Goal: Information Seeking & Learning: Find specific page/section

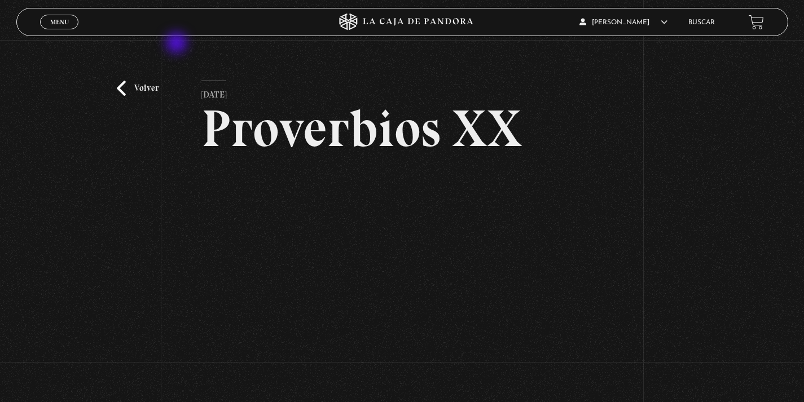
scroll to position [22, 0]
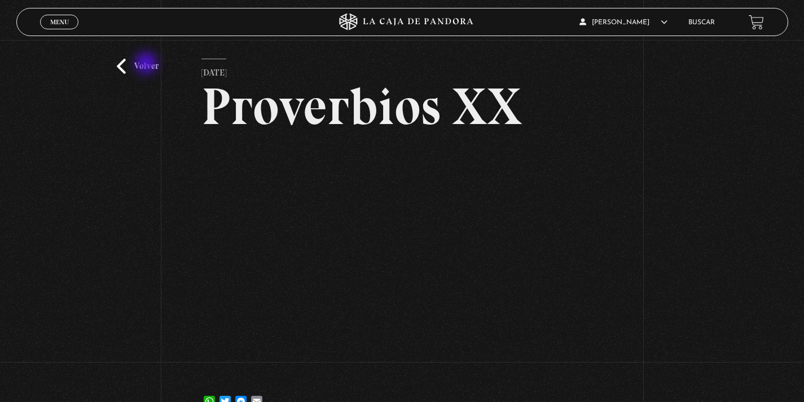
click at [147, 64] on link "Volver" at bounding box center [138, 66] width 42 height 15
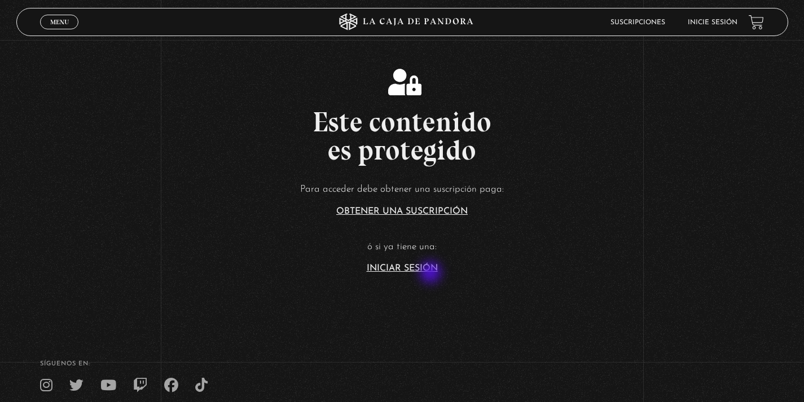
click at [431, 274] on section "Este contenido es protegido Para acceder debe obtener una suscripción paga: Obt…" at bounding box center [402, 161] width 804 height 322
click at [429, 269] on link "Iniciar Sesión" at bounding box center [402, 268] width 71 height 9
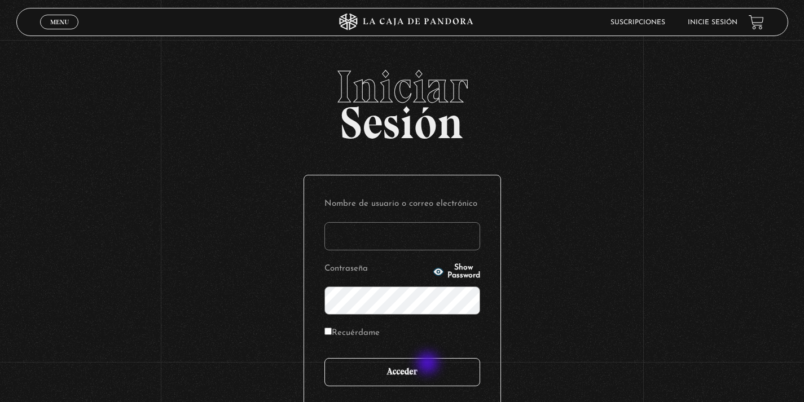
type input "kalfaromorales"
click at [428, 369] on input "Acceder" at bounding box center [402, 372] width 156 height 28
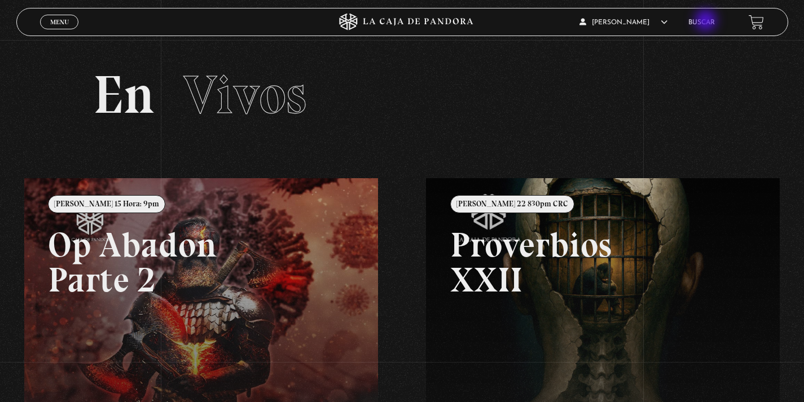
click at [707, 21] on link "Buscar" at bounding box center [701, 22] width 27 height 7
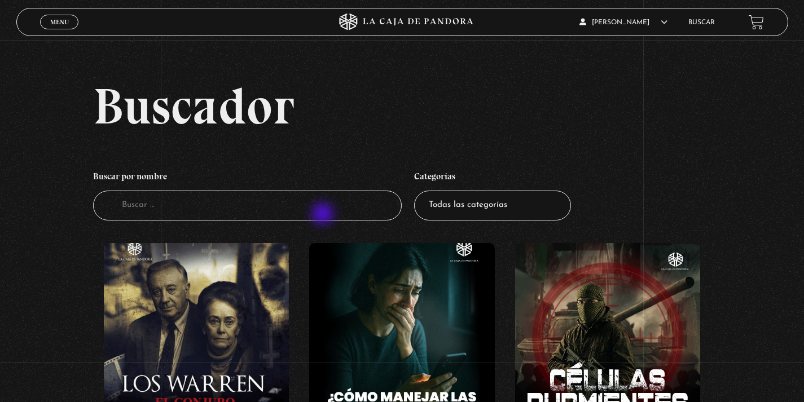
click at [324, 215] on input "Buscador" at bounding box center [247, 206] width 309 height 30
type input "cuarto de guerra"
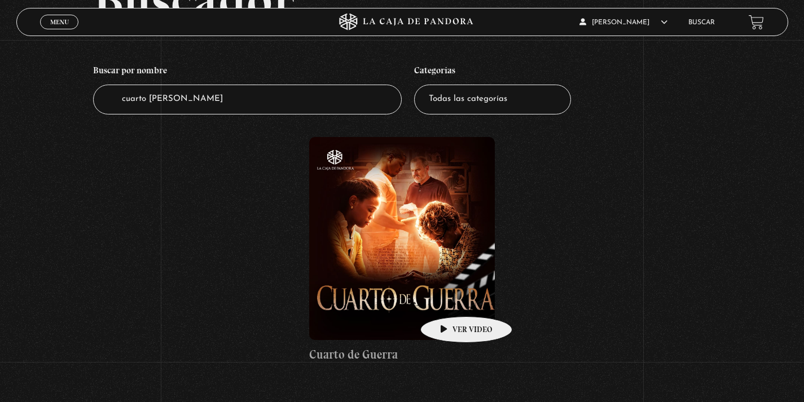
scroll to position [112, 0]
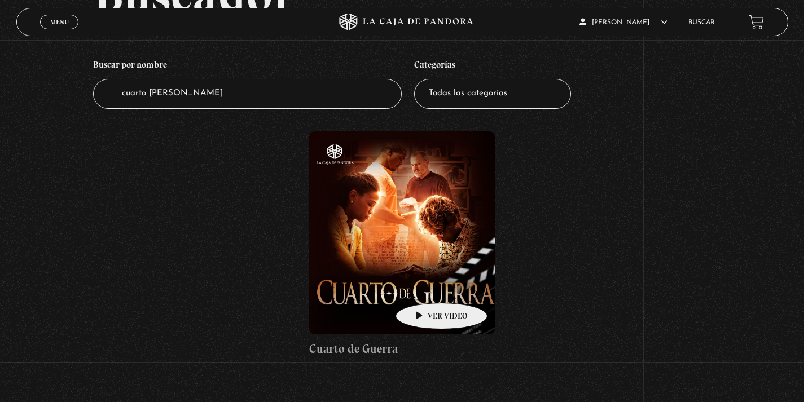
click at [422, 286] on figure at bounding box center [401, 232] width 185 height 203
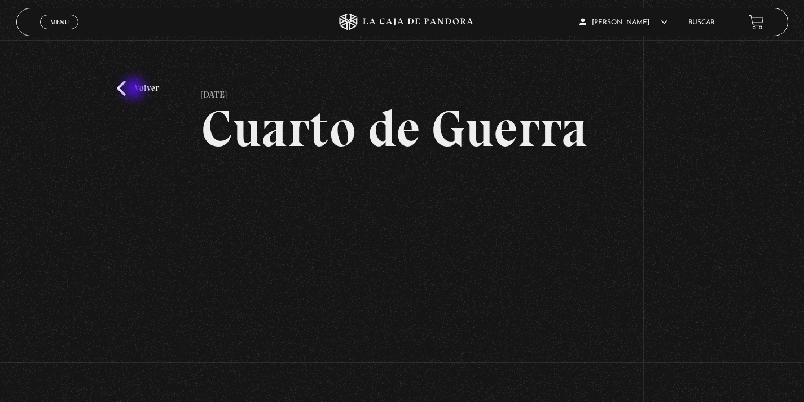
click at [135, 90] on link "Volver" at bounding box center [138, 88] width 42 height 15
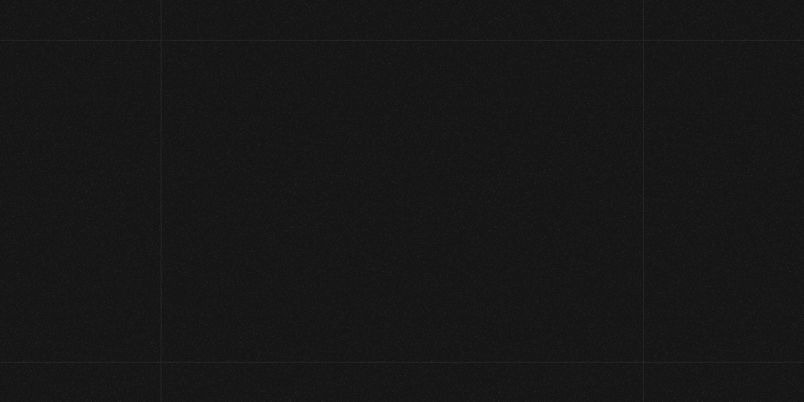
scroll to position [116, 0]
